Goal: Information Seeking & Learning: Learn about a topic

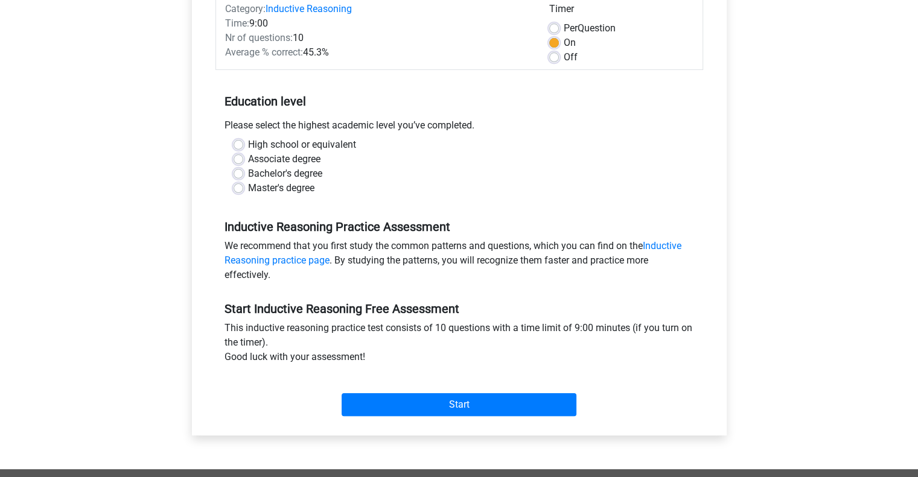
scroll to position [169, 0]
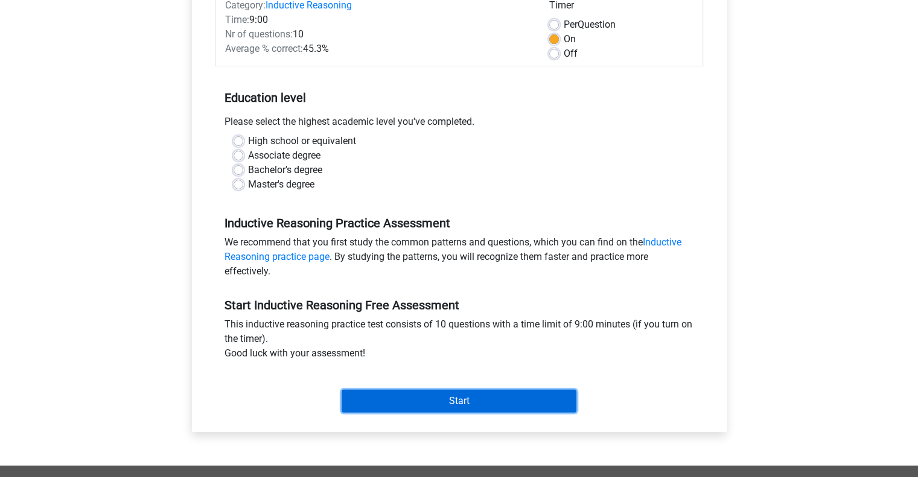
click at [415, 403] on input "Start" at bounding box center [459, 401] width 235 height 23
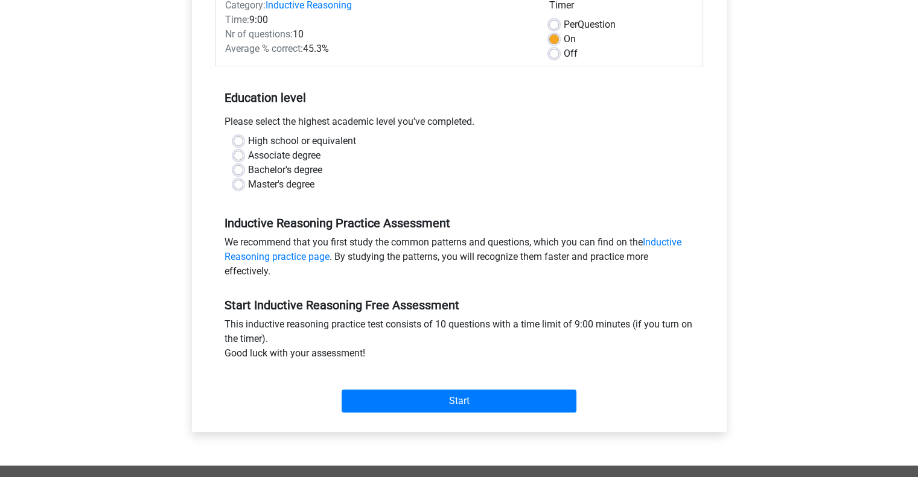
click at [399, 151] on div "Associate degree" at bounding box center [459, 155] width 451 height 14
click at [288, 184] on label "Master's degree" at bounding box center [281, 184] width 66 height 14
click at [243, 184] on input "Master's degree" at bounding box center [239, 183] width 10 height 12
radio input "true"
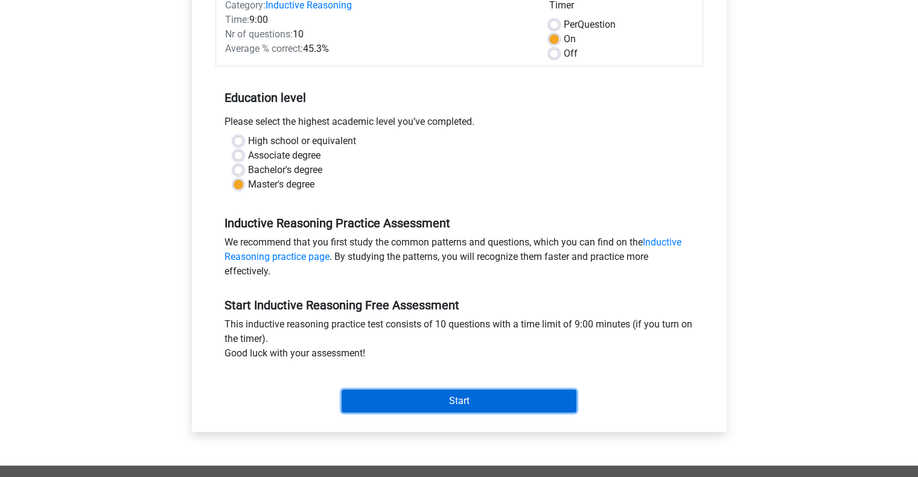
click at [421, 406] on input "Start" at bounding box center [459, 401] width 235 height 23
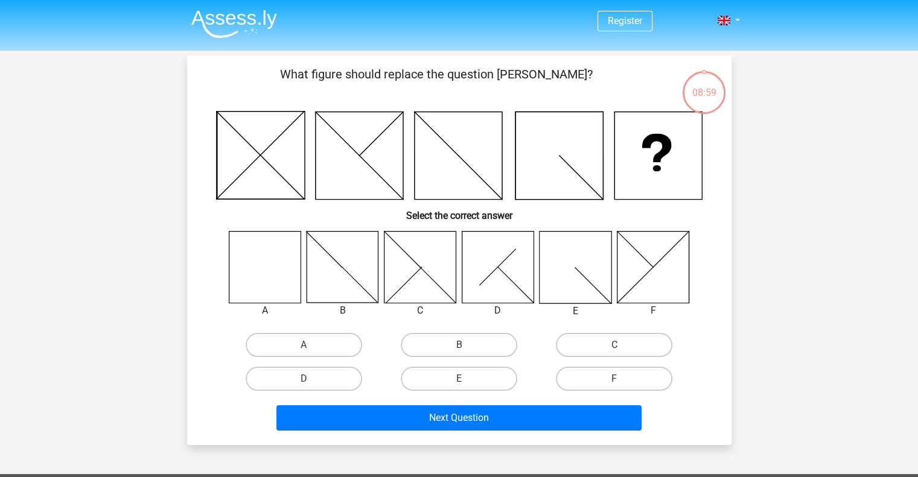
click at [124, 244] on div "Register Nederlands English" at bounding box center [459, 396] width 918 height 793
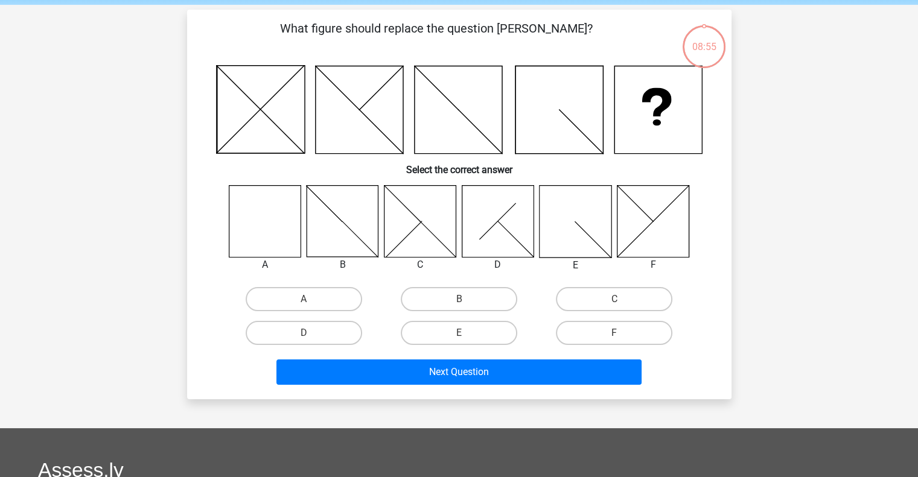
scroll to position [48, 0]
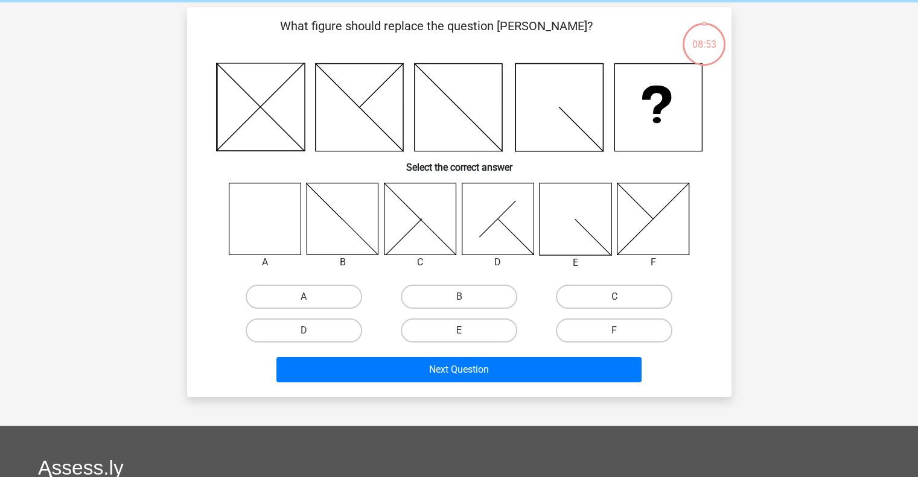
drag, startPoint x: 301, startPoint y: 113, endPoint x: 197, endPoint y: 159, distance: 113.5
click at [197, 159] on div "What figure should replace the question [PERSON_NAME]? Select the correct answe…" at bounding box center [459, 202] width 535 height 370
click at [315, 295] on label "A" at bounding box center [304, 297] width 116 height 24
click at [311, 297] on input "A" at bounding box center [308, 301] width 8 height 8
radio input "true"
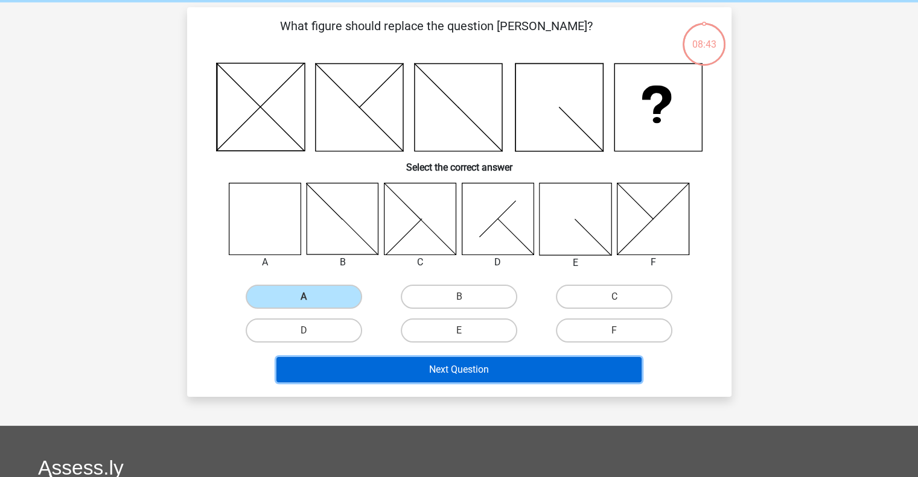
click at [386, 375] on button "Next Question" at bounding box center [458, 369] width 365 height 25
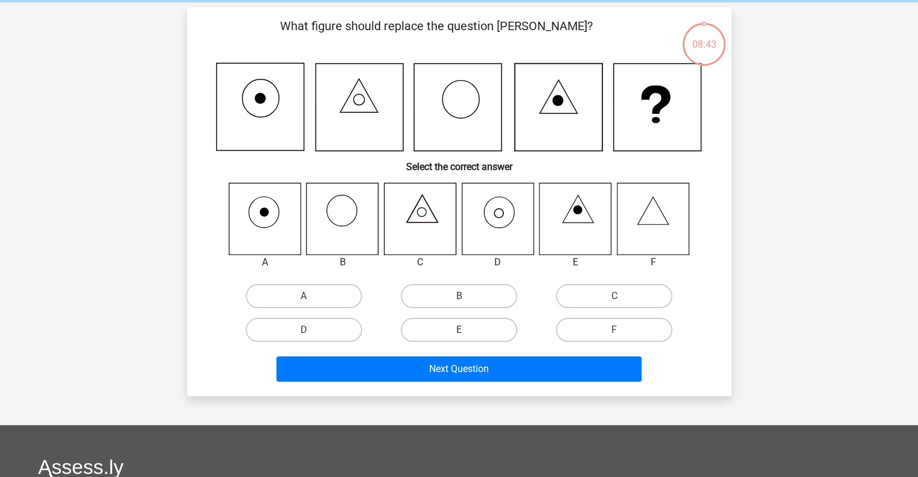
scroll to position [56, 0]
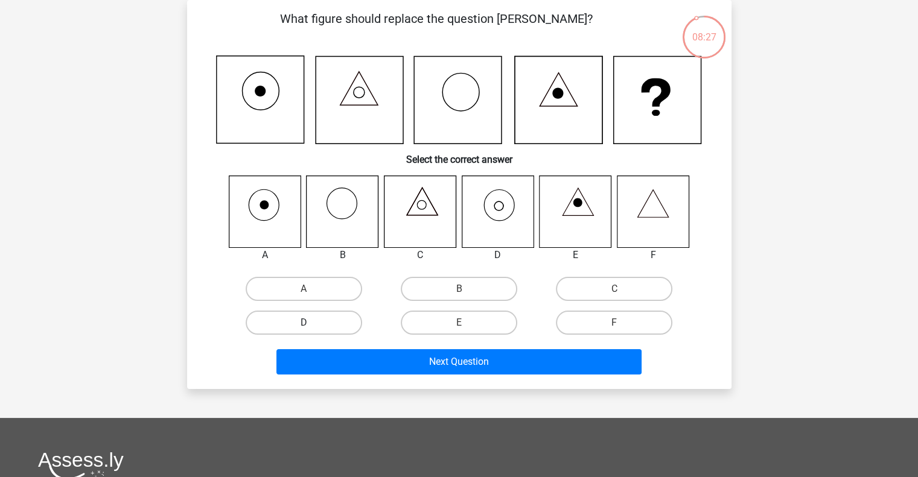
click at [335, 318] on label "D" at bounding box center [304, 323] width 116 height 24
click at [311, 323] on input "D" at bounding box center [308, 327] width 8 height 8
radio input "true"
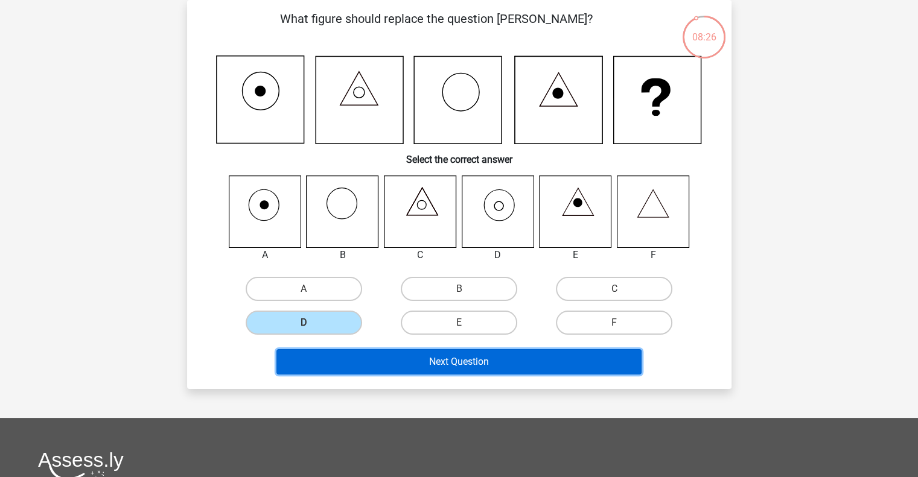
click at [372, 364] on button "Next Question" at bounding box center [458, 361] width 365 height 25
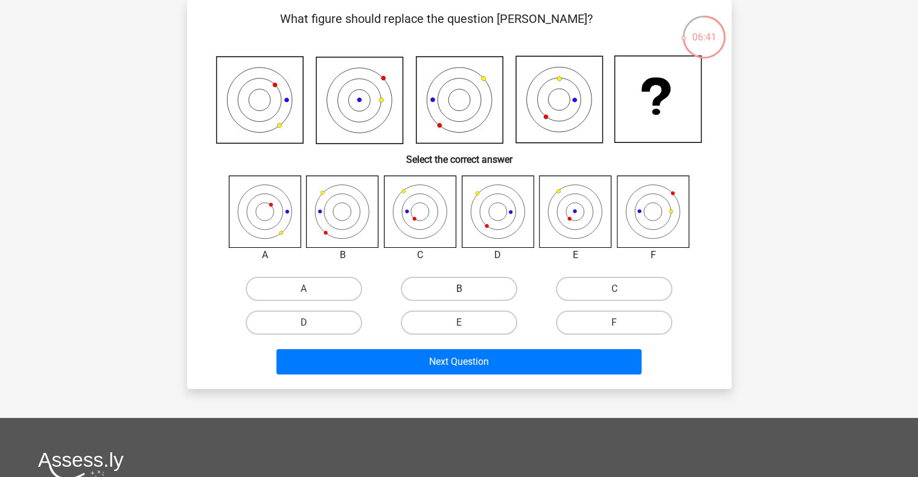
click at [459, 297] on label "B" at bounding box center [459, 289] width 116 height 24
click at [459, 297] on input "B" at bounding box center [463, 293] width 8 height 8
radio input "true"
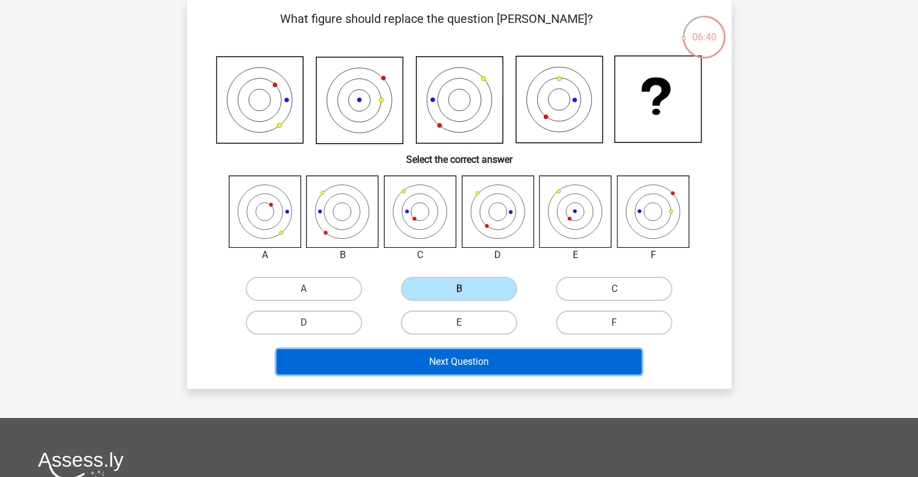
click at [462, 359] on button "Next Question" at bounding box center [458, 361] width 365 height 25
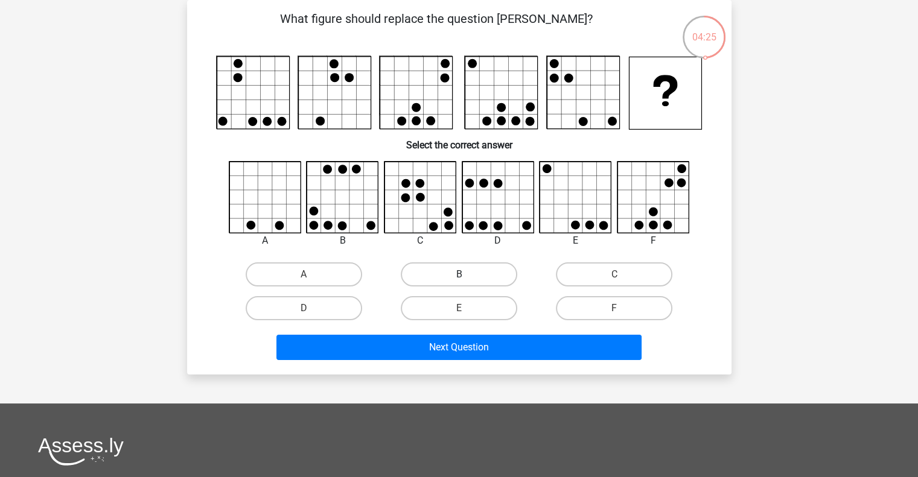
click at [483, 276] on label "B" at bounding box center [459, 275] width 116 height 24
click at [466, 276] on input "B" at bounding box center [463, 279] width 8 height 8
radio input "true"
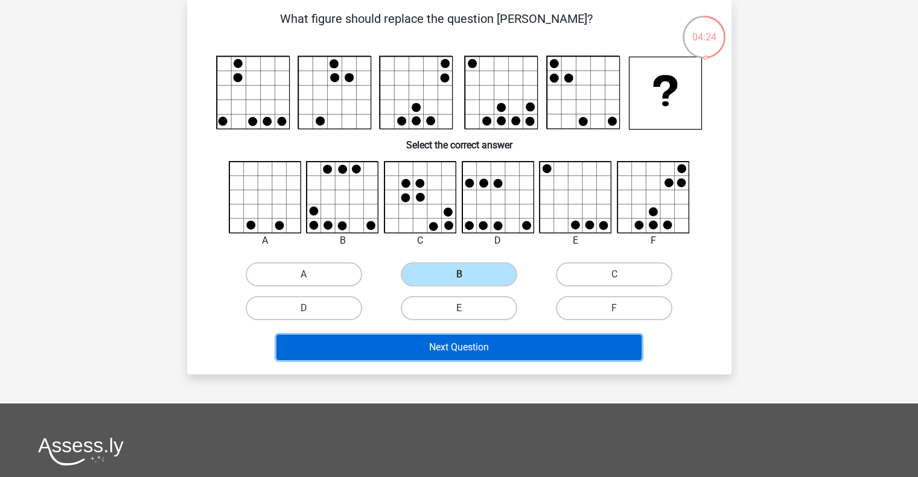
click at [503, 343] on button "Next Question" at bounding box center [458, 347] width 365 height 25
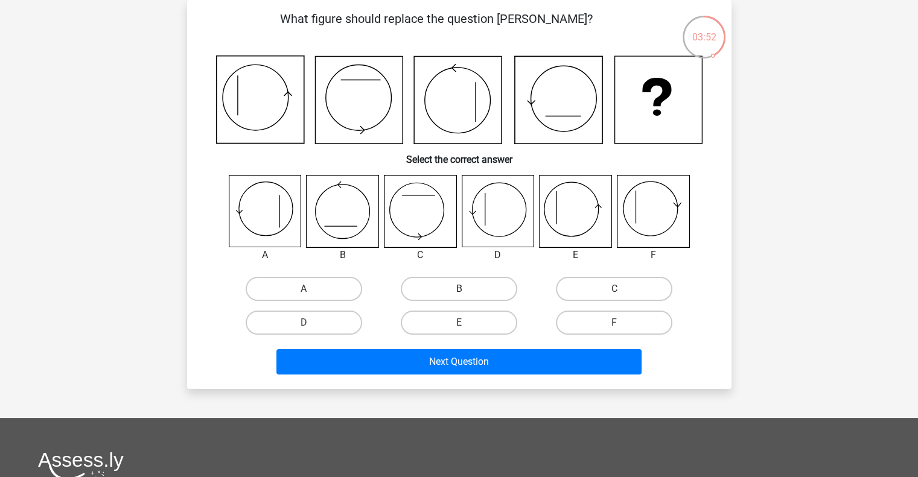
click at [474, 292] on label "B" at bounding box center [459, 289] width 116 height 24
click at [466, 292] on input "B" at bounding box center [463, 293] width 8 height 8
radio input "true"
click at [312, 325] on label "D" at bounding box center [304, 323] width 116 height 24
click at [311, 325] on input "D" at bounding box center [308, 327] width 8 height 8
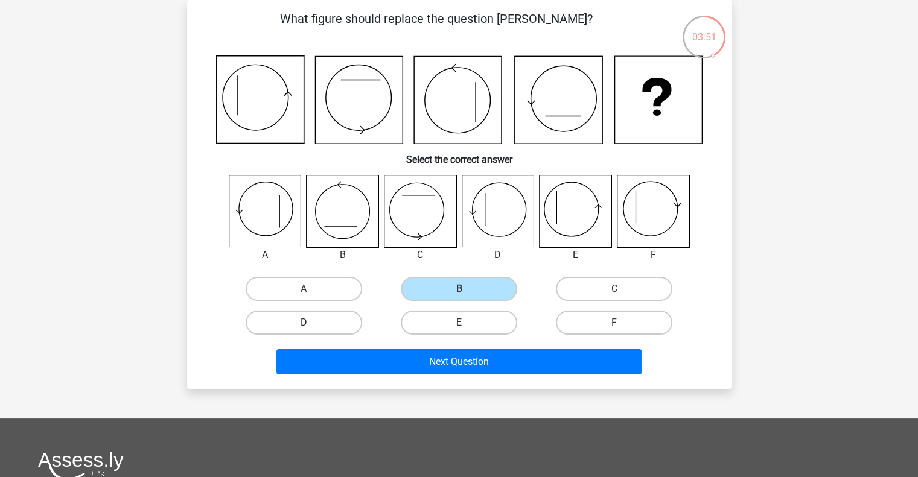
radio input "true"
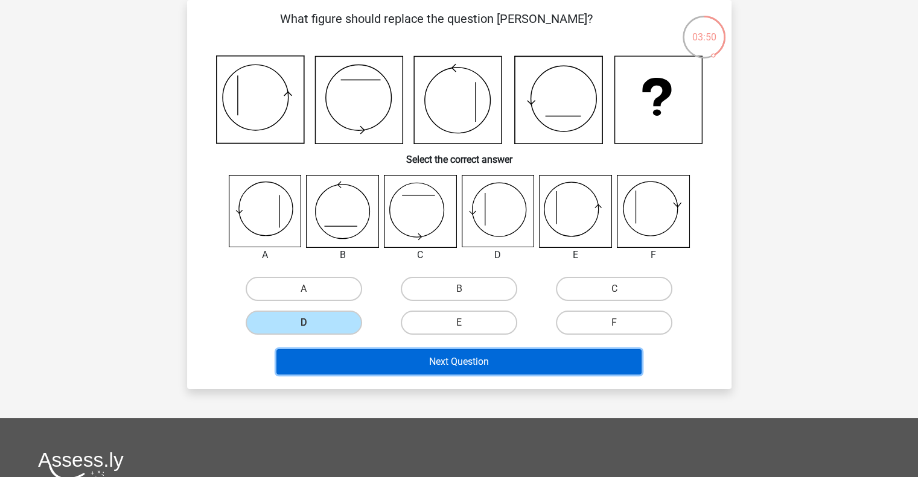
click at [366, 362] on button "Next Question" at bounding box center [458, 361] width 365 height 25
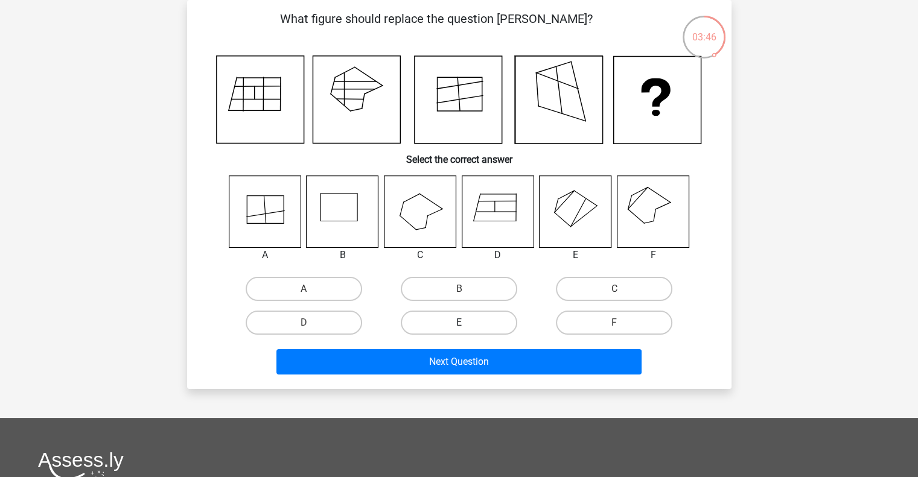
click at [474, 319] on label "E" at bounding box center [459, 323] width 116 height 24
click at [466, 323] on input "E" at bounding box center [463, 327] width 8 height 8
radio input "true"
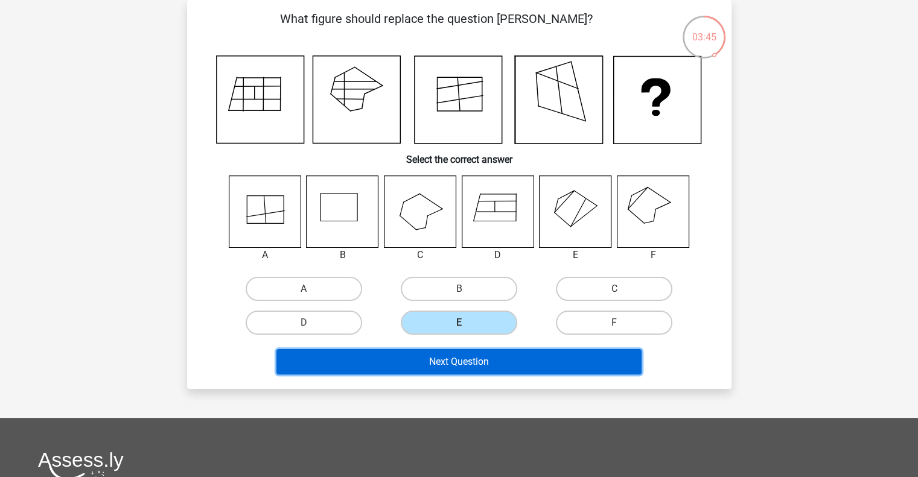
click at [466, 350] on button "Next Question" at bounding box center [458, 361] width 365 height 25
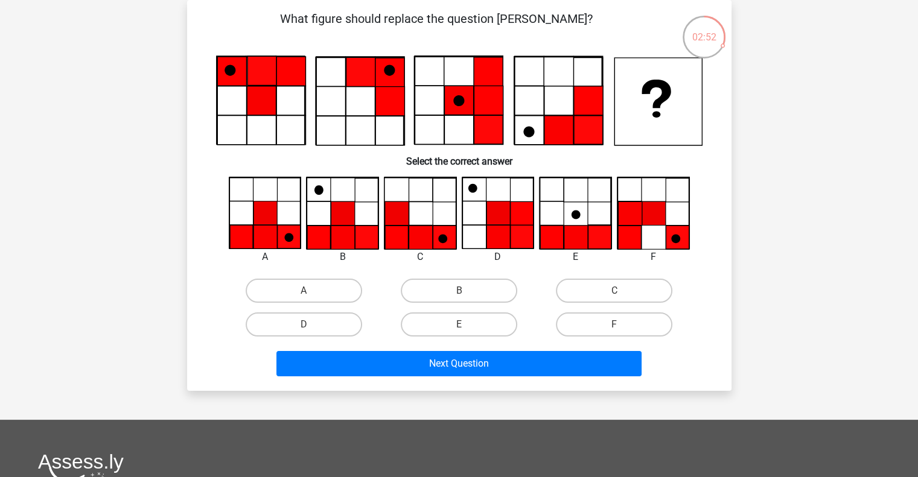
click at [460, 291] on input "B" at bounding box center [463, 295] width 8 height 8
radio input "true"
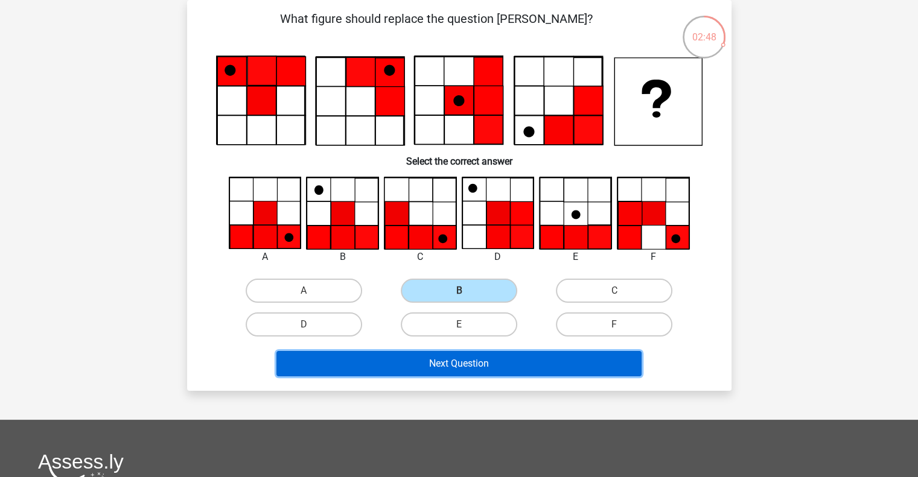
click at [462, 364] on button "Next Question" at bounding box center [458, 363] width 365 height 25
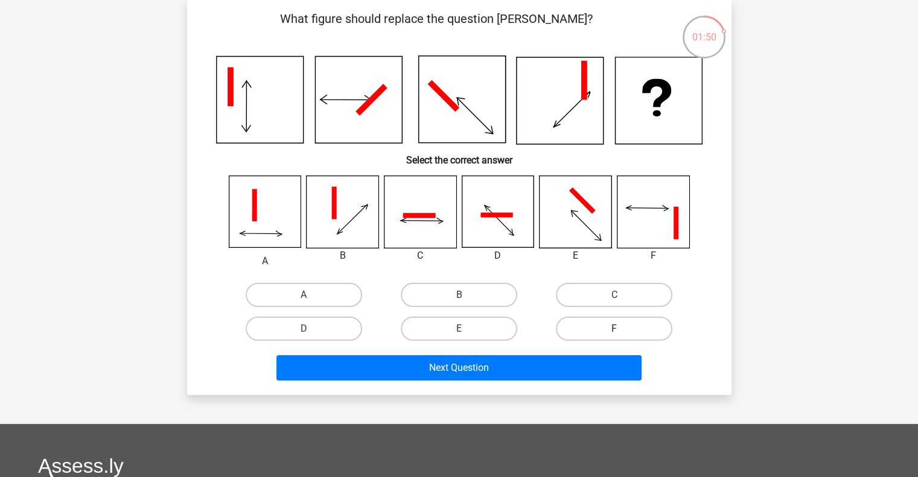
click at [658, 336] on label "F" at bounding box center [614, 329] width 116 height 24
click at [622, 336] on input "F" at bounding box center [618, 333] width 8 height 8
radio input "true"
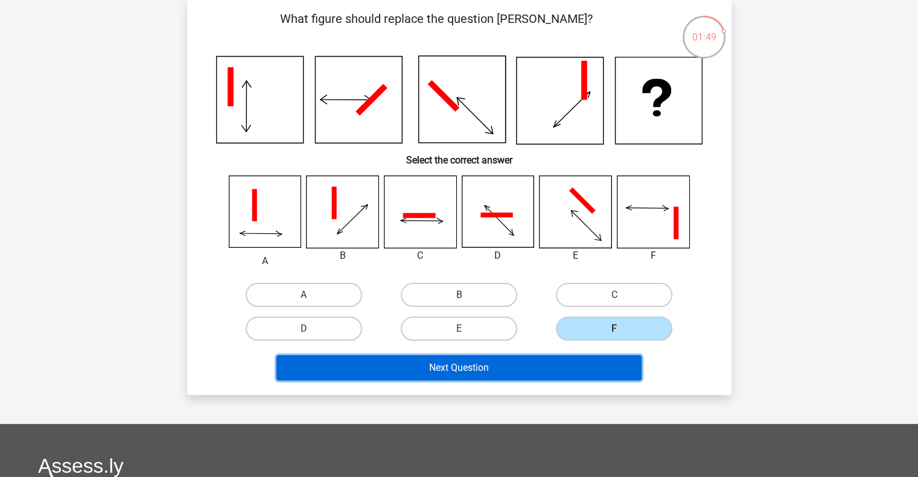
click at [596, 366] on button "Next Question" at bounding box center [458, 367] width 365 height 25
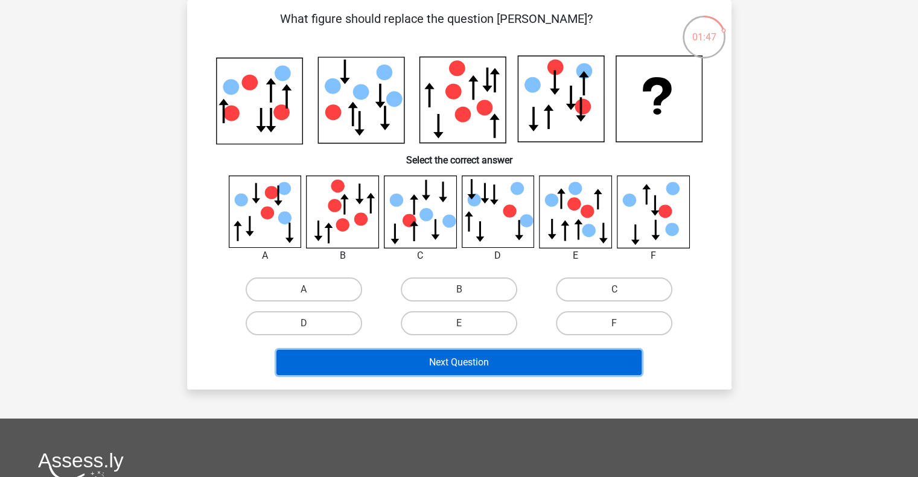
click at [596, 366] on button "Next Question" at bounding box center [458, 362] width 365 height 25
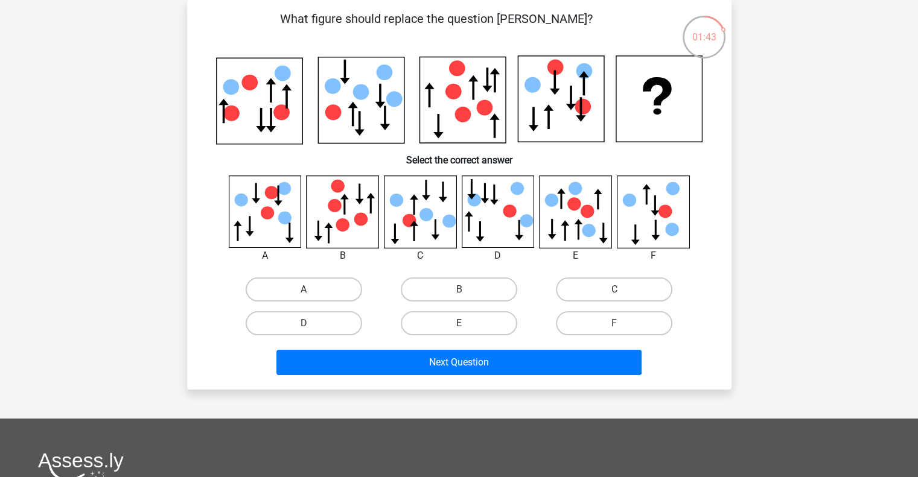
click at [205, 258] on div "What figure should replace the question [PERSON_NAME]?" at bounding box center [459, 195] width 535 height 370
click at [483, 296] on label "B" at bounding box center [459, 290] width 116 height 24
click at [466, 296] on input "B" at bounding box center [463, 294] width 8 height 8
radio input "true"
click at [588, 296] on label "C" at bounding box center [614, 290] width 116 height 24
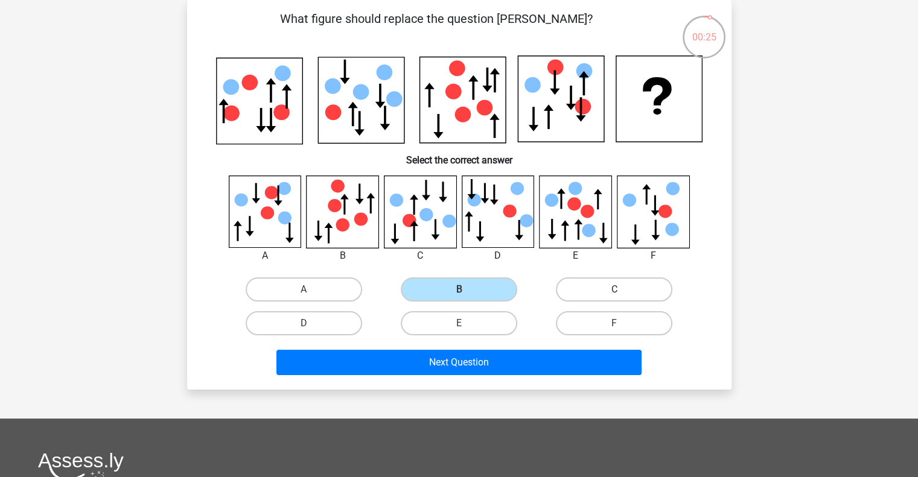
click at [614, 296] on input "C" at bounding box center [618, 294] width 8 height 8
radio input "true"
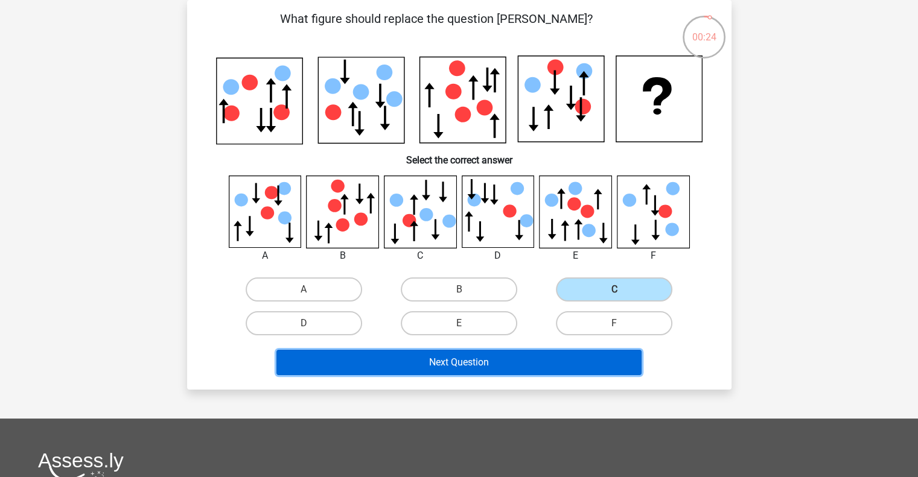
click at [517, 354] on button "Next Question" at bounding box center [458, 362] width 365 height 25
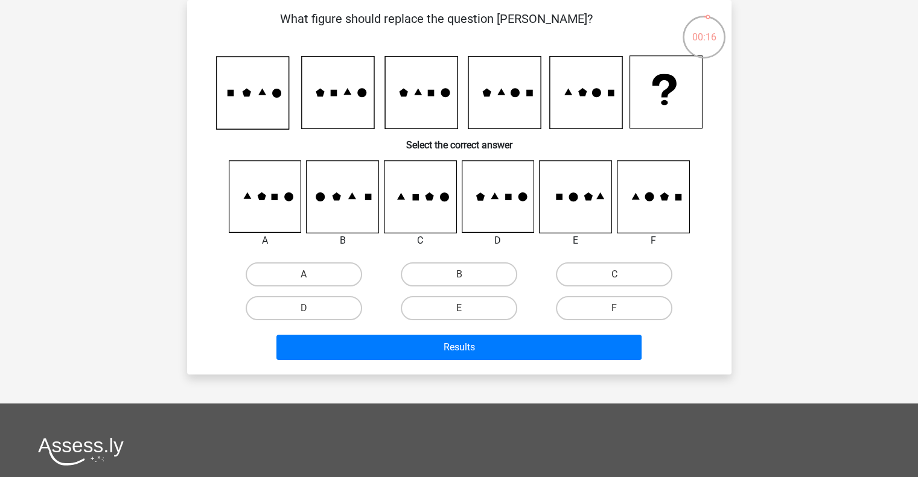
click at [588, 286] on div "C" at bounding box center [613, 275] width 155 height 34
click at [595, 278] on label "C" at bounding box center [614, 275] width 116 height 24
click at [614, 278] on input "C" at bounding box center [618, 279] width 8 height 8
radio input "true"
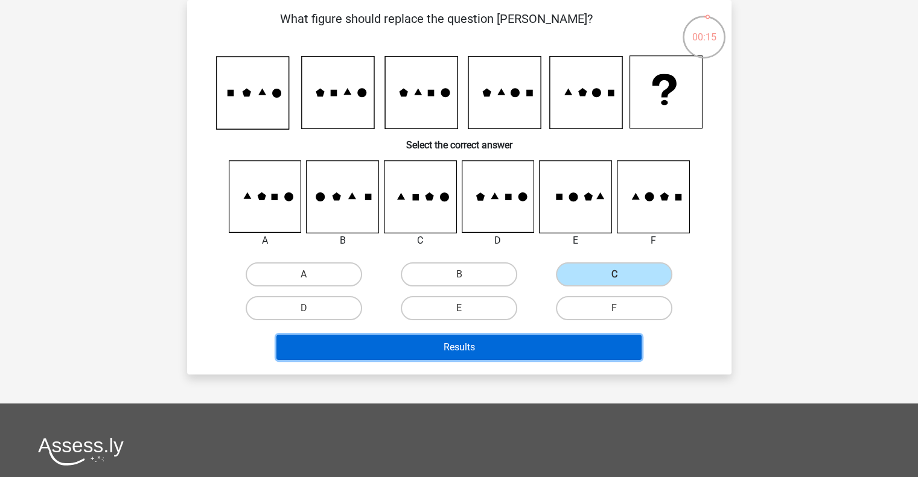
click at [543, 342] on button "Results" at bounding box center [458, 347] width 365 height 25
